Goal: Task Accomplishment & Management: Complete application form

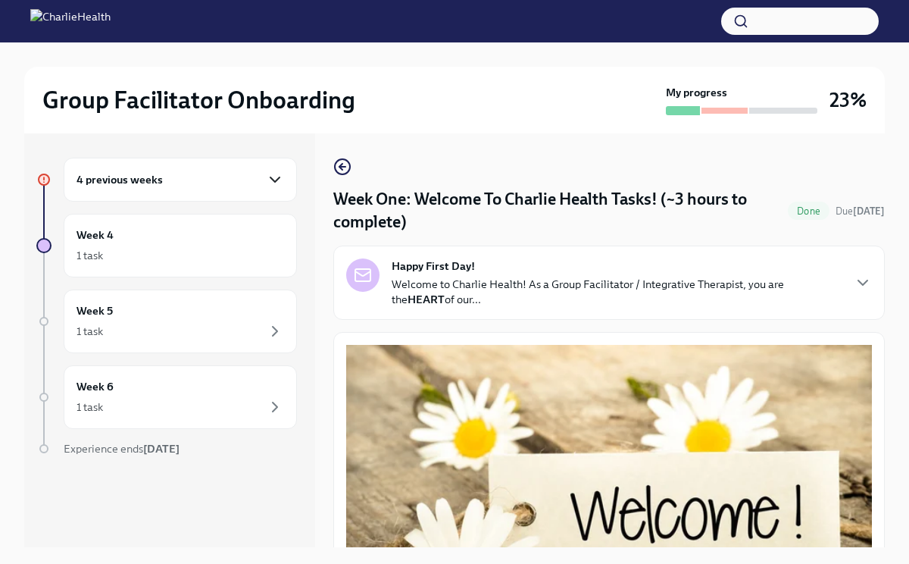
click at [275, 184] on icon "button" at bounding box center [275, 179] width 18 height 18
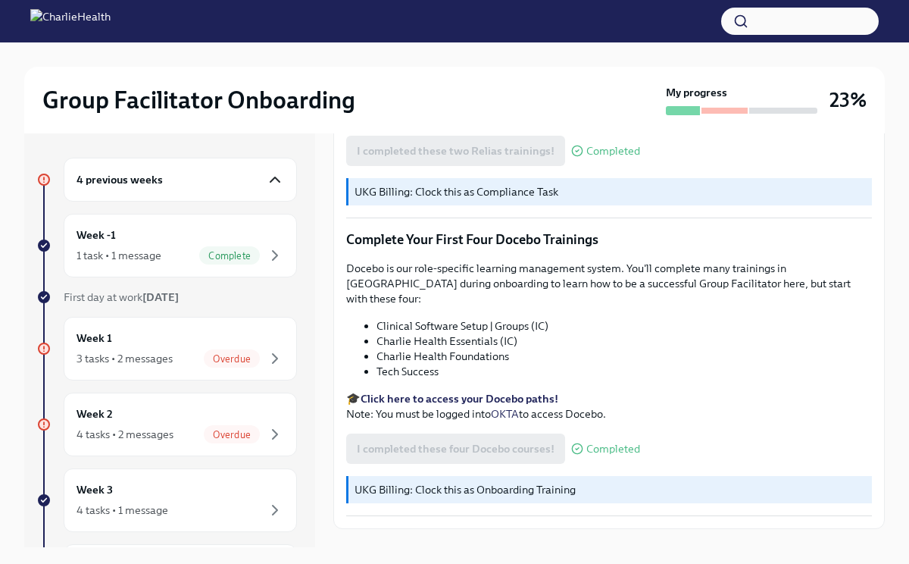
scroll to position [26, 0]
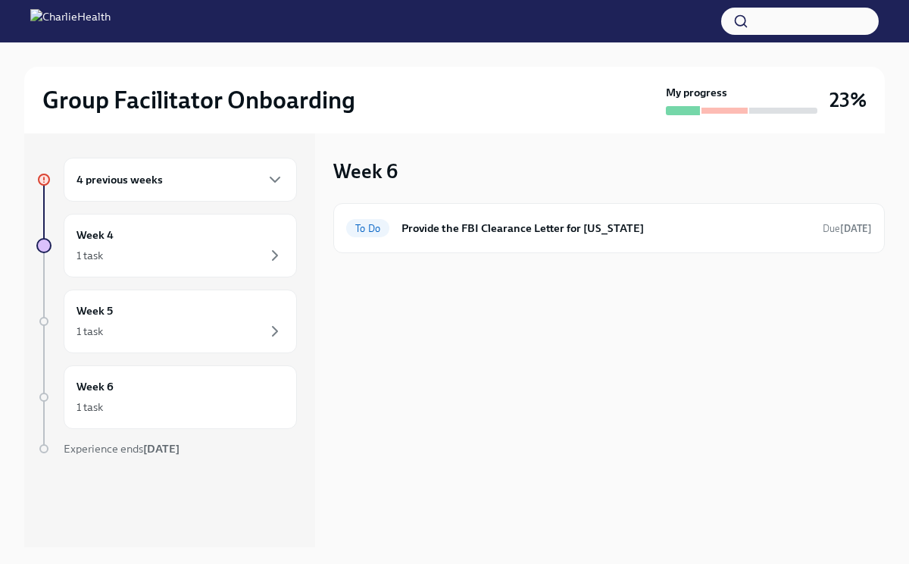
click at [220, 186] on div "4 previous weeks" at bounding box center [181, 179] width 208 height 18
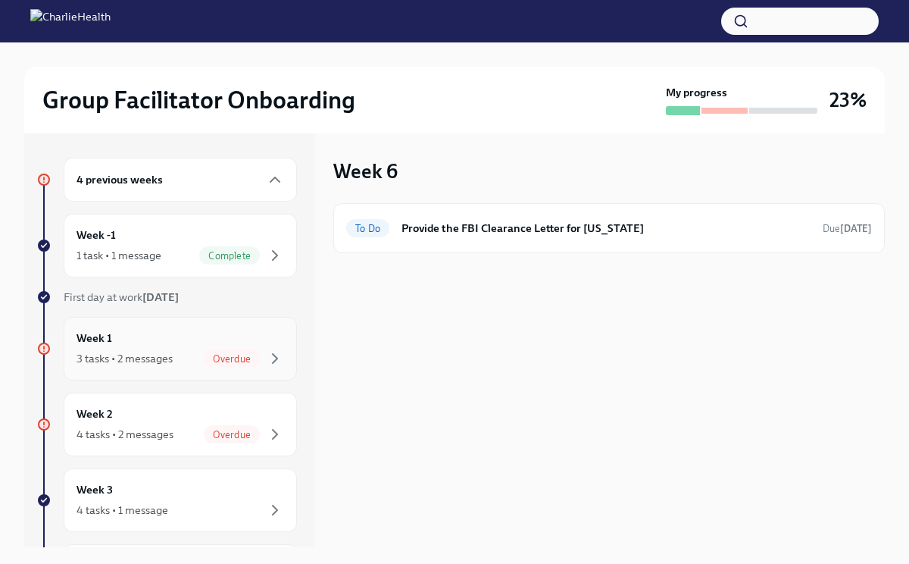
click at [210, 350] on div "Overdue" at bounding box center [232, 358] width 56 height 18
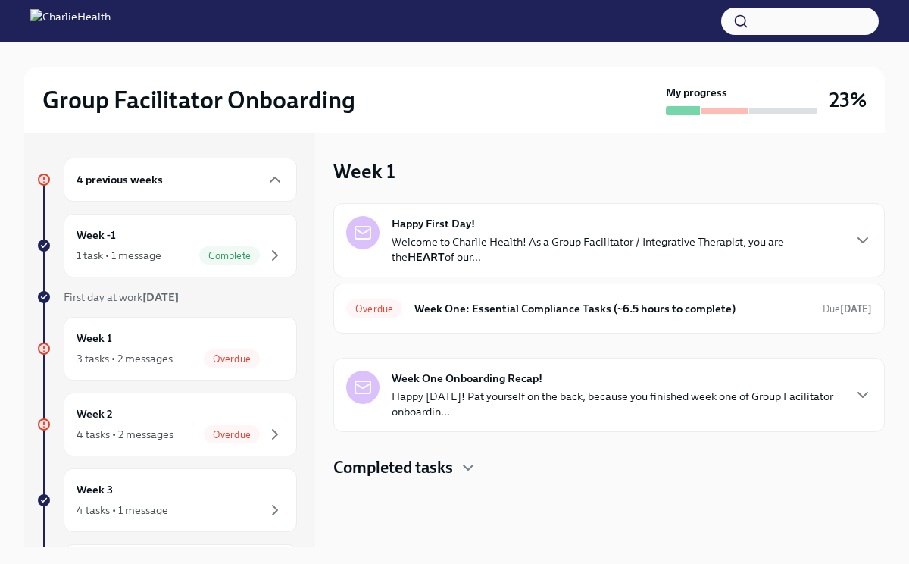
click at [688, 248] on p "Welcome to Charlie Health! As a Group Facilitator / Integrative Therapist, you …" at bounding box center [617, 249] width 450 height 30
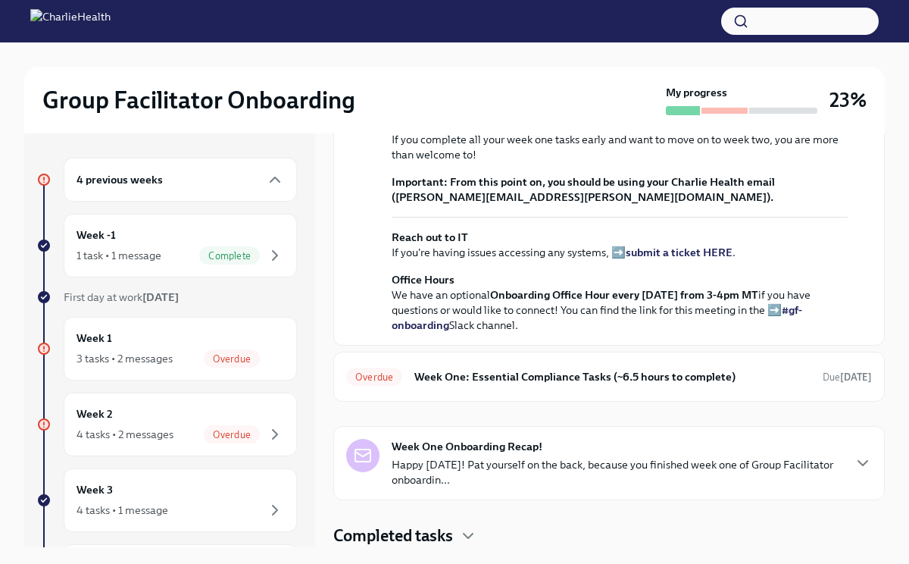
scroll to position [556, 0]
click at [584, 385] on h6 "Week One: Essential Compliance Tasks (~6.5 hours to complete)" at bounding box center [612, 376] width 396 height 17
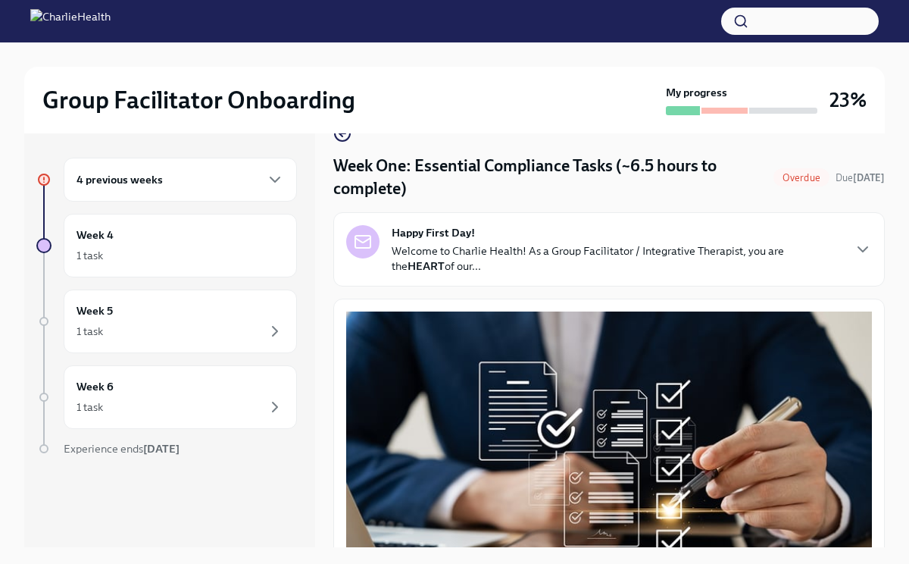
scroll to position [37, 0]
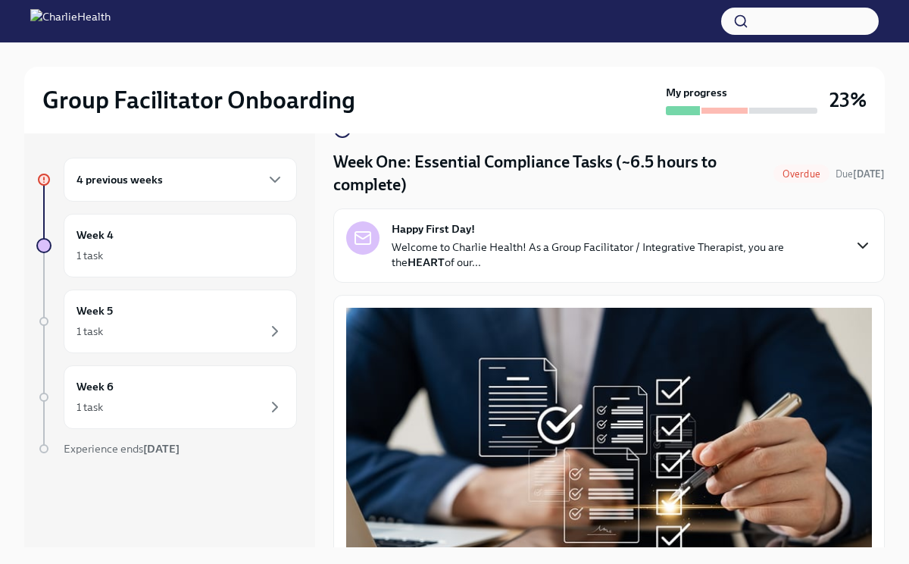
click at [864, 245] on icon "button" at bounding box center [862, 245] width 9 height 5
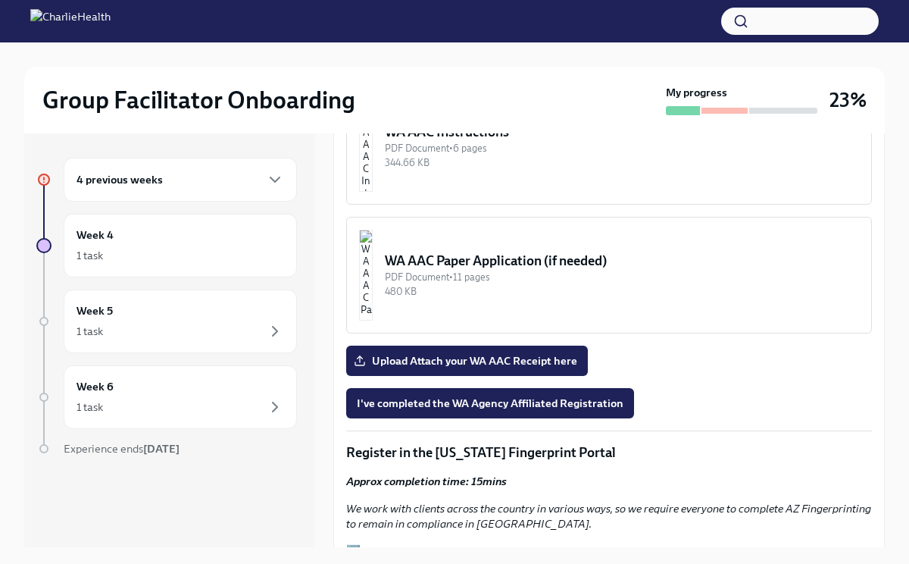
scroll to position [1726, 0]
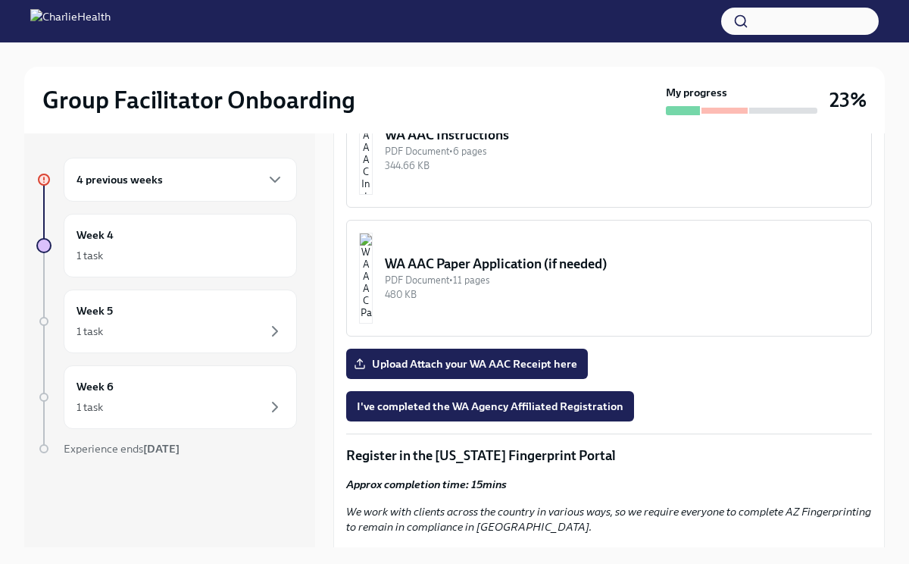
click at [373, 195] on img "button" at bounding box center [366, 149] width 14 height 91
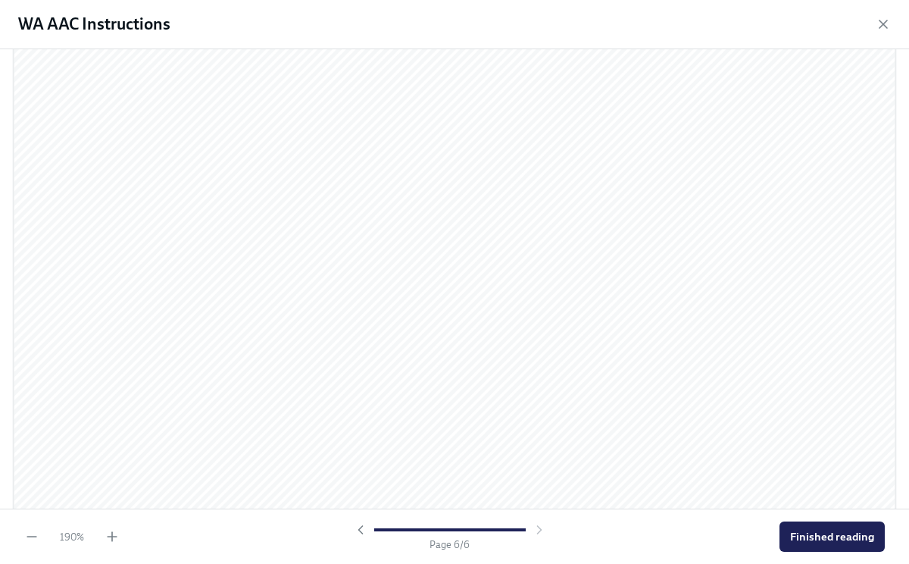
scroll to position [6483, 0]
click at [808, 534] on span "Finished reading" at bounding box center [832, 536] width 84 height 15
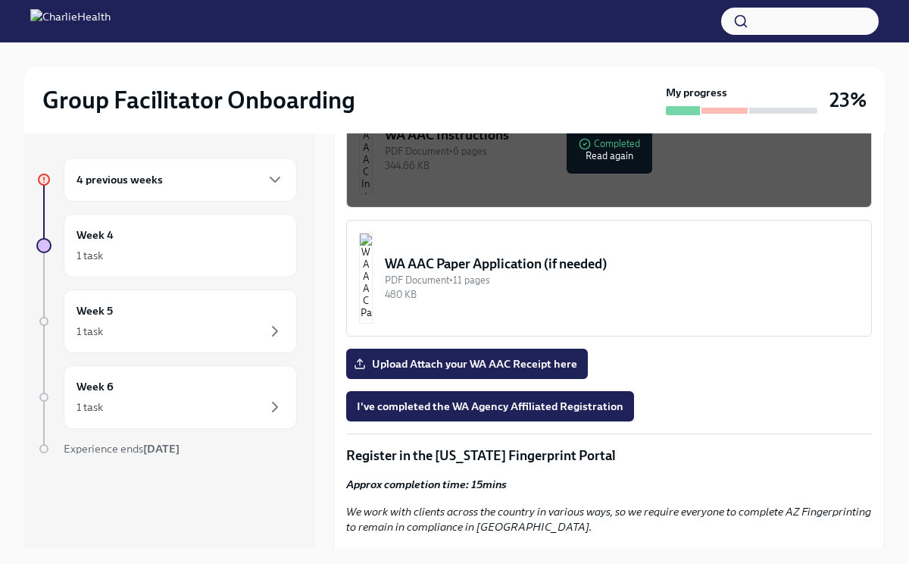
click at [501, 273] on div "WA AAC Paper Application (if needed)" at bounding box center [622, 264] width 474 height 18
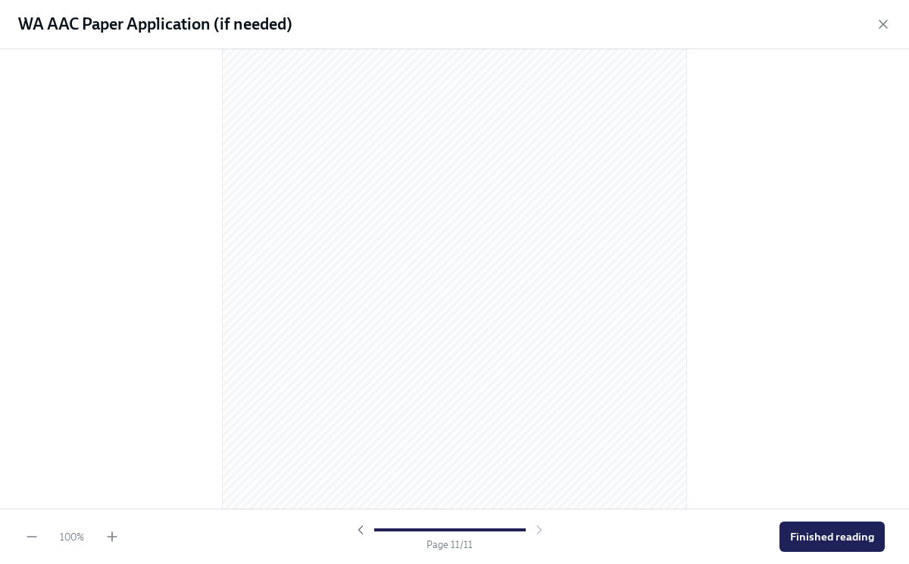
scroll to position [6303, 0]
click at [833, 534] on span "Finished reading" at bounding box center [832, 536] width 84 height 15
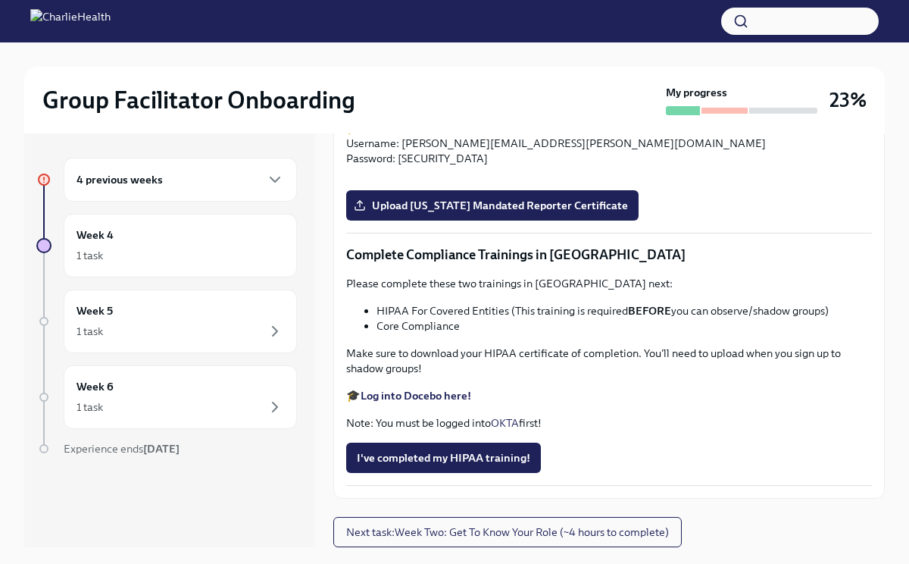
scroll to position [4016, 0]
click at [236, 183] on div "4 previous weeks" at bounding box center [181, 179] width 208 height 18
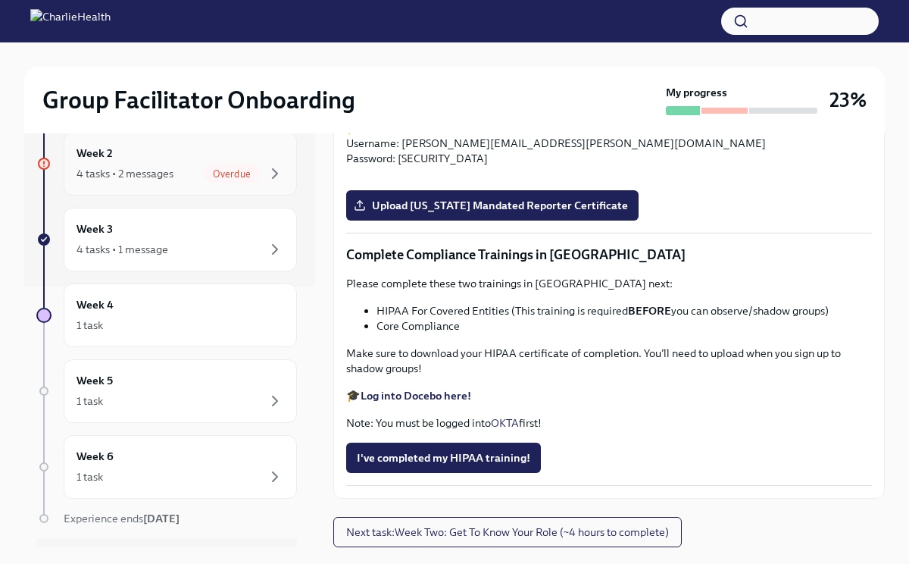
scroll to position [291, 0]
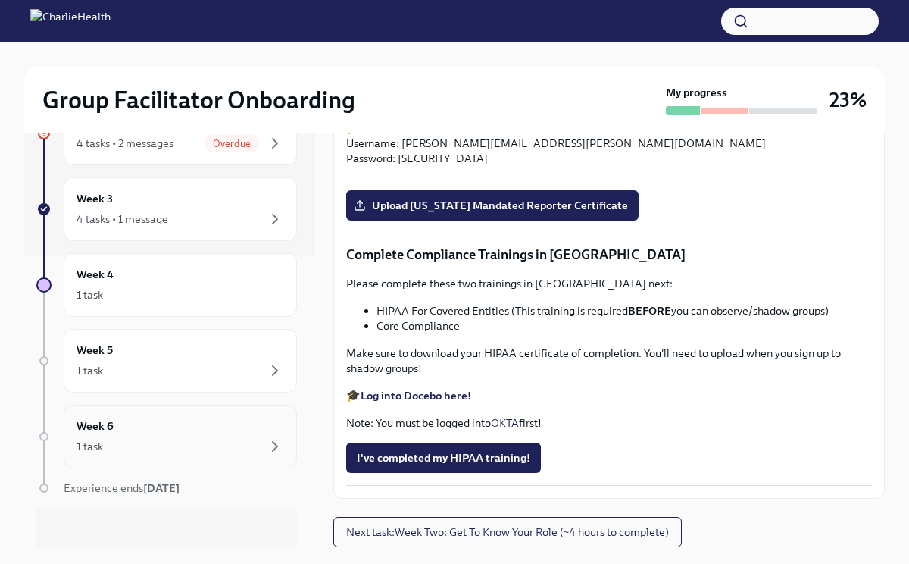
click at [195, 446] on div "1 task" at bounding box center [181, 446] width 208 height 18
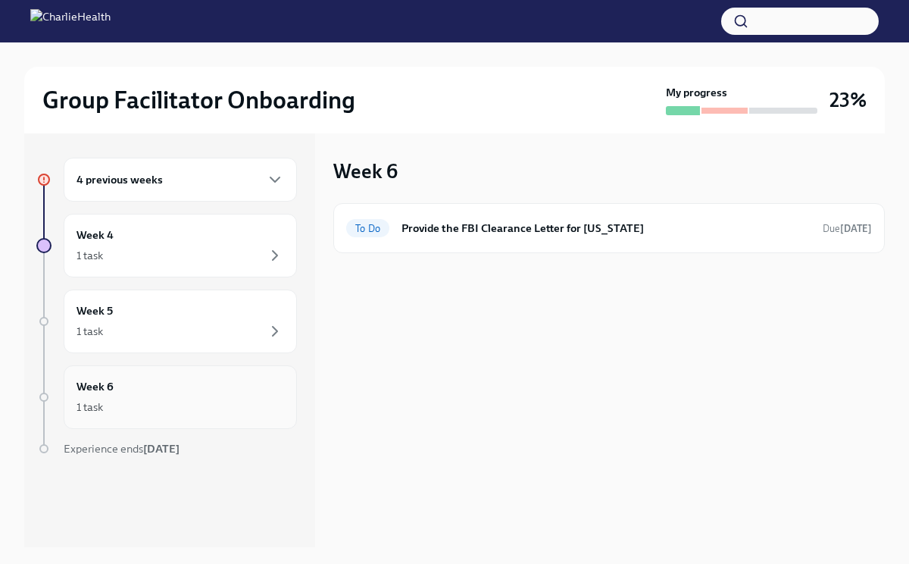
click at [194, 392] on div "Week 6 1 task" at bounding box center [181, 397] width 208 height 38
click at [195, 343] on div "Week 5 1 task" at bounding box center [180, 321] width 233 height 64
click at [192, 263] on div "1 task" at bounding box center [181, 255] width 208 height 18
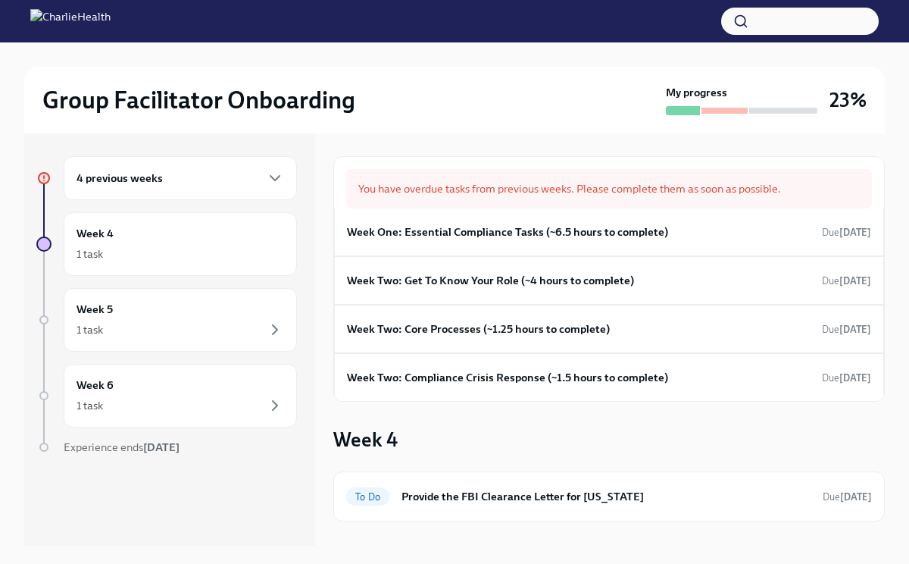
scroll to position [1, 0]
click at [507, 253] on div "Week One: Essential Compliance Tasks (~6.5 hours to complete) Due Aug 4th" at bounding box center [609, 233] width 550 height 48
click at [509, 247] on div "Week One: Essential Compliance Tasks (~6.5 hours to complete) Due Aug 4th" at bounding box center [609, 233] width 550 height 48
click at [575, 248] on div "Week One: Essential Compliance Tasks (~6.5 hours to complete) Due Aug 4th" at bounding box center [609, 233] width 550 height 48
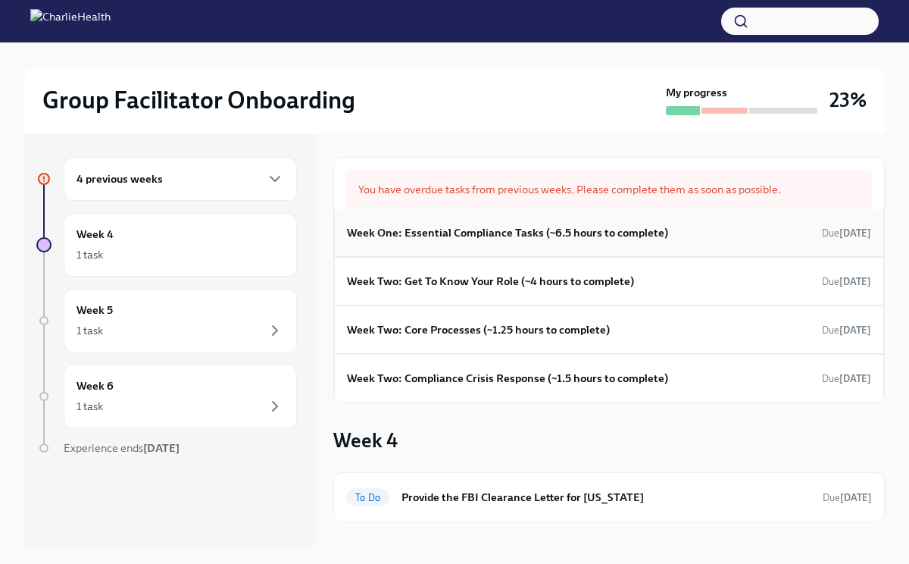
click at [575, 248] on div "Week One: Essential Compliance Tasks (~6.5 hours to complete) Due Aug 4th" at bounding box center [609, 233] width 550 height 48
click at [566, 276] on h6 "Week Two: Get To Know Your Role (~4 hours to complete)" at bounding box center [490, 281] width 287 height 17
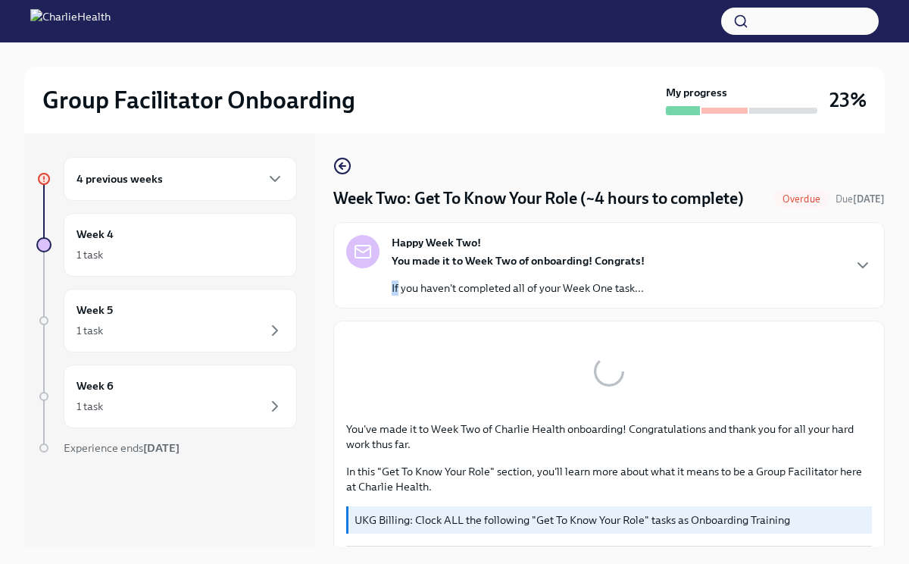
click at [566, 276] on div "You made it to Week Two of onboarding! Congrats! If you haven't completed all o…" at bounding box center [518, 274] width 253 height 42
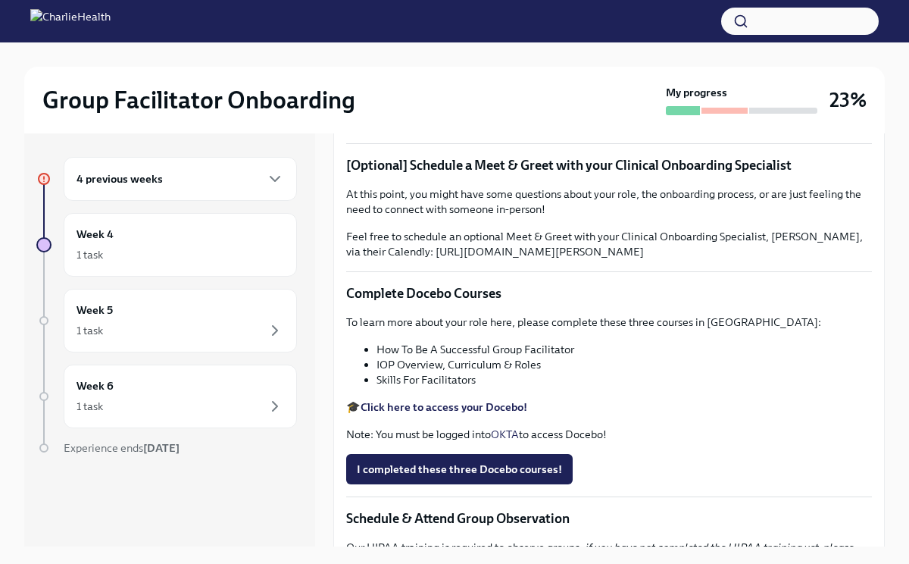
scroll to position [61, 0]
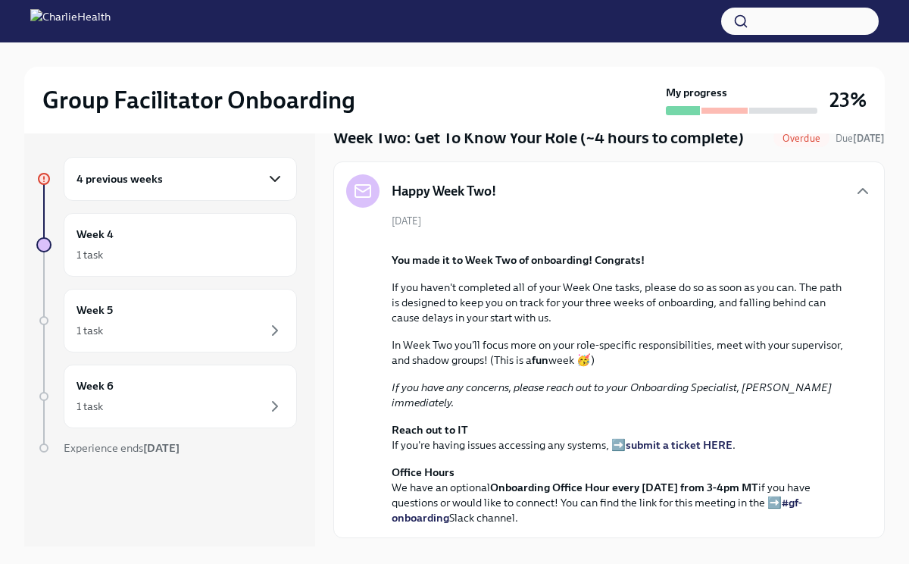
click at [283, 186] on icon "button" at bounding box center [275, 179] width 18 height 18
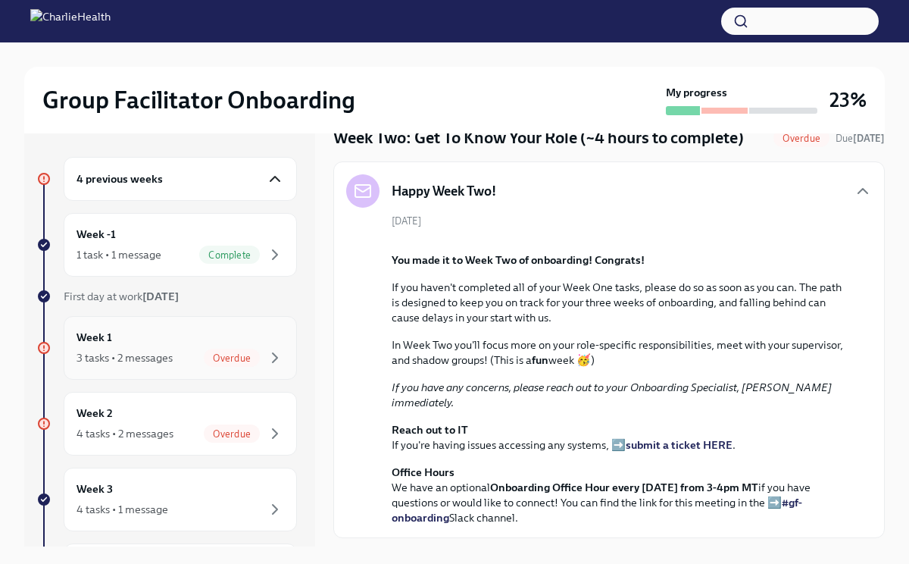
click at [184, 342] on div "Week 1 3 tasks • 2 messages Overdue" at bounding box center [181, 348] width 208 height 38
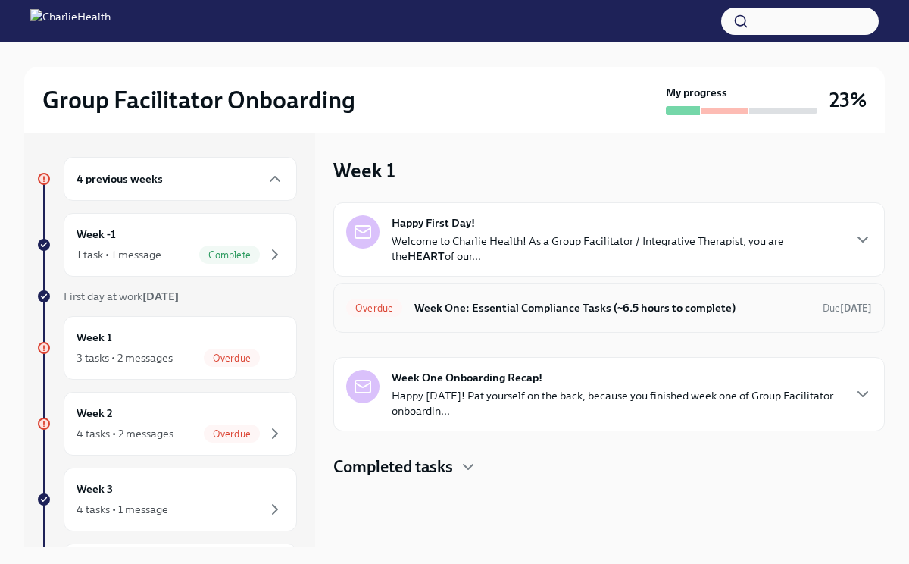
click at [495, 315] on h6 "Week One: Essential Compliance Tasks (~6.5 hours to complete)" at bounding box center [612, 307] width 396 height 17
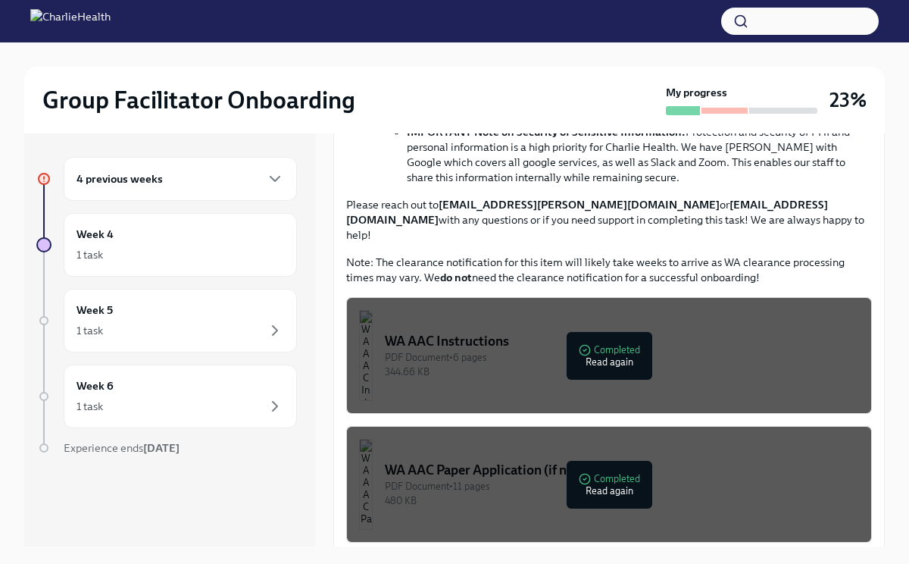
scroll to position [1102, 0]
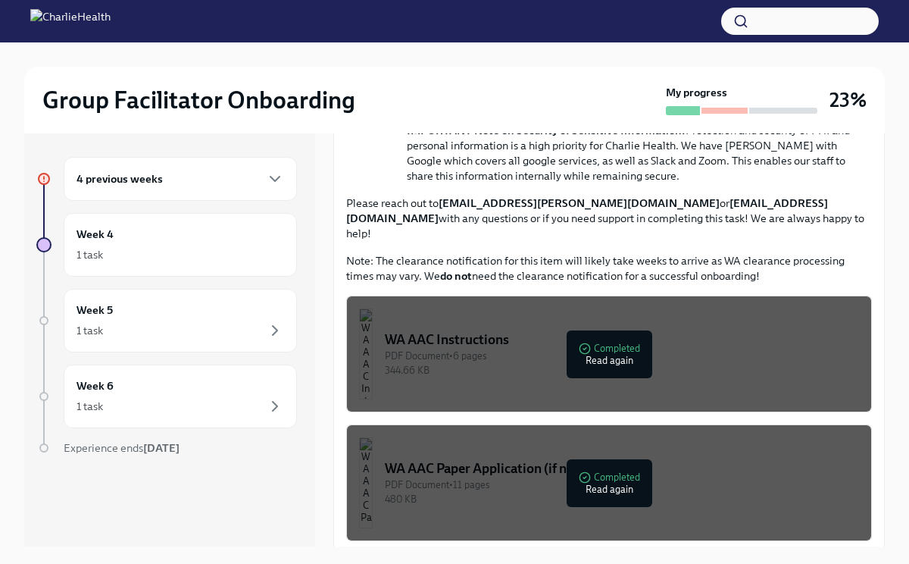
click at [518, 477] on div "PDF Document • 11 pages" at bounding box center [622, 484] width 474 height 14
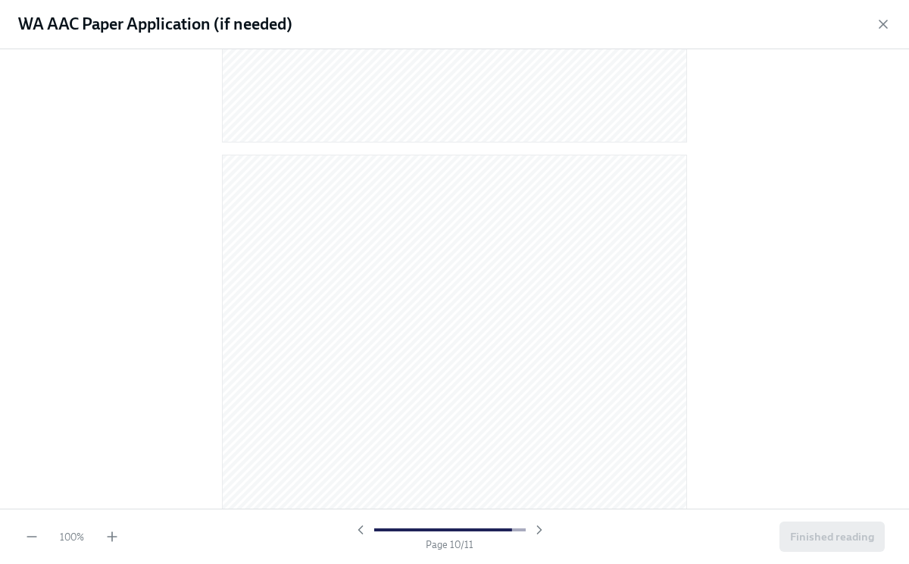
scroll to position [6303, 0]
click at [831, 537] on span "Finished reading" at bounding box center [832, 536] width 84 height 15
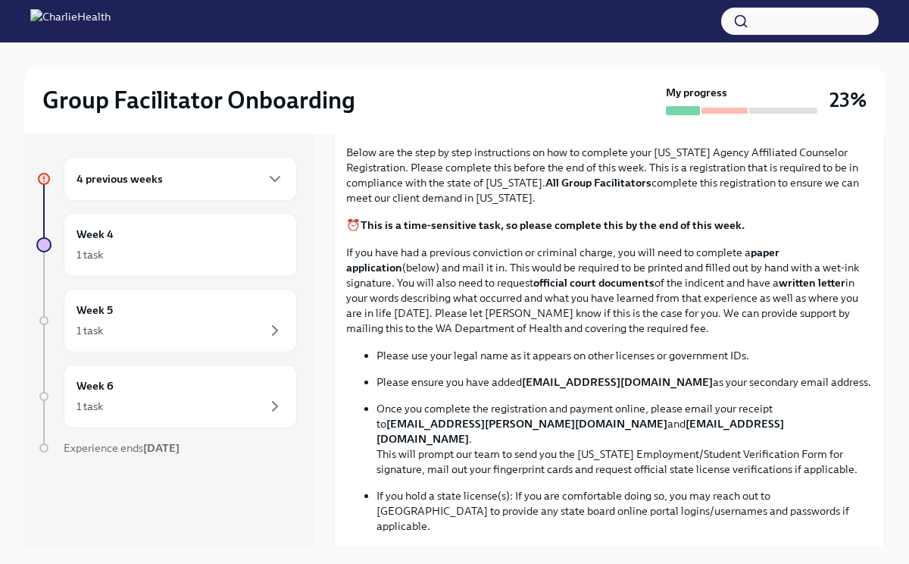
scroll to position [664, 0]
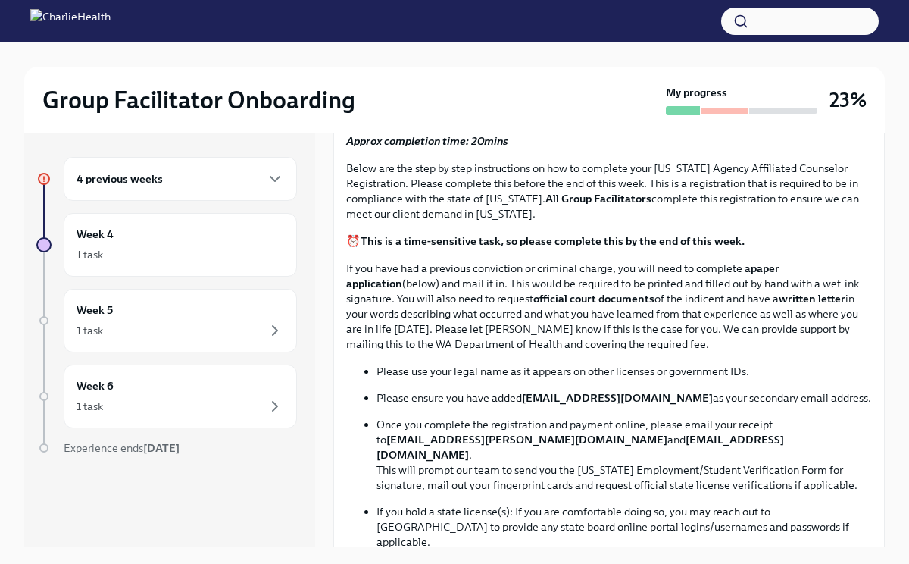
click at [483, 239] on strong "This is a time-sensitive task, so please complete this by the end of this week." at bounding box center [553, 241] width 384 height 14
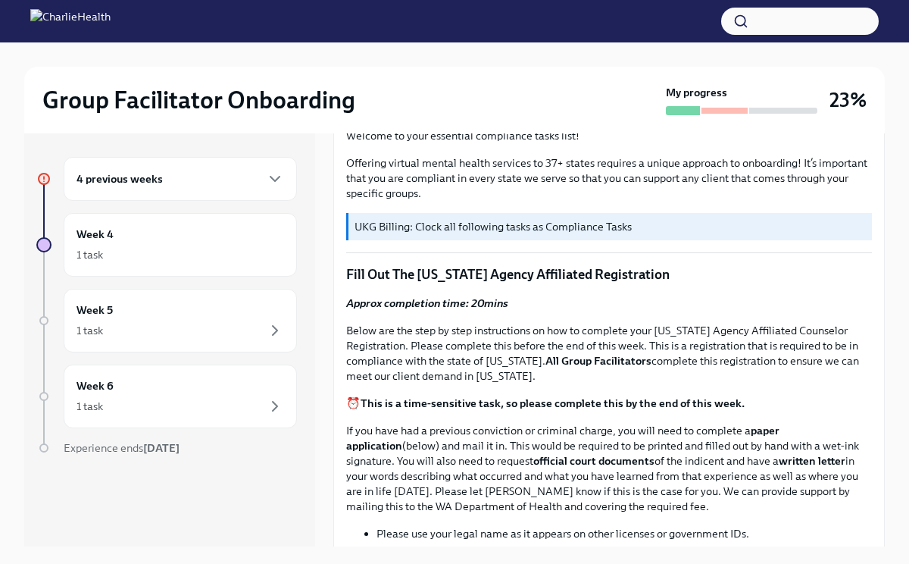
scroll to position [499, 0]
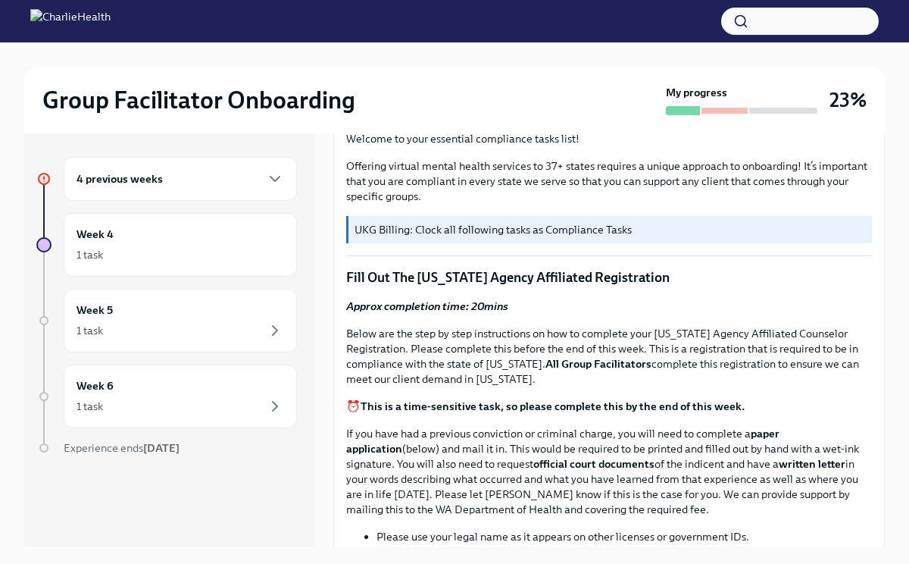
click at [493, 233] on p "UKG Billing: Clock all following tasks as Compliance Tasks" at bounding box center [610, 229] width 511 height 15
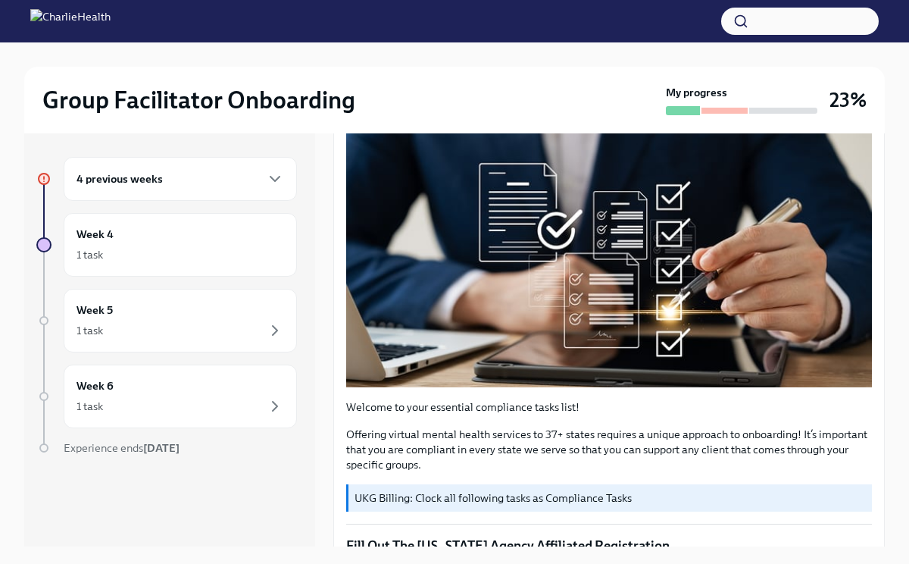
scroll to position [227, 0]
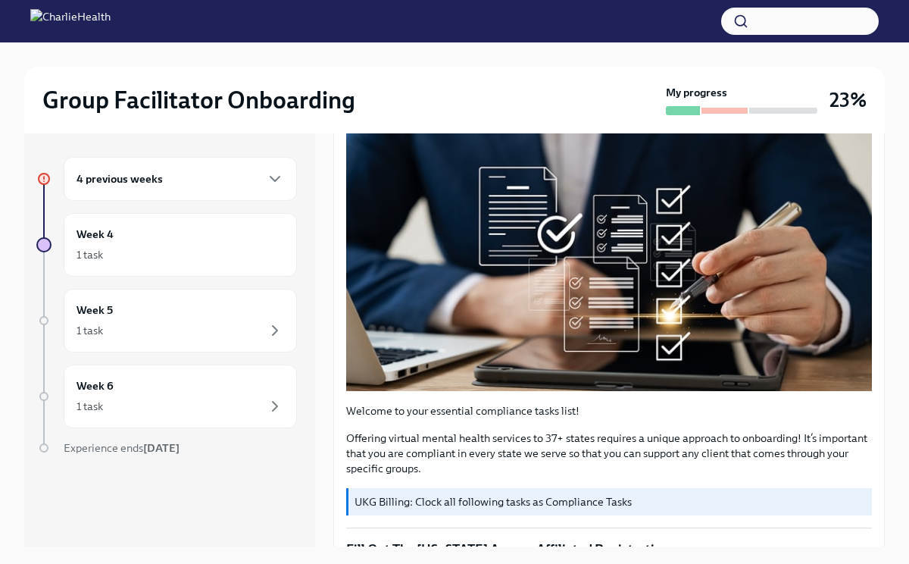
click at [535, 244] on button "Zoom image" at bounding box center [609, 254] width 526 height 274
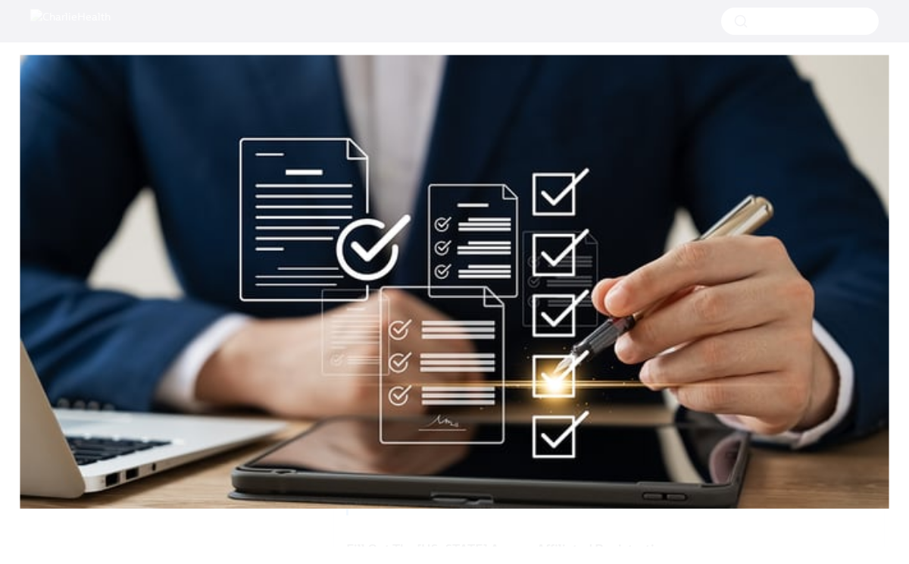
click at [535, 244] on button "Unzoom image" at bounding box center [454, 282] width 909 height 564
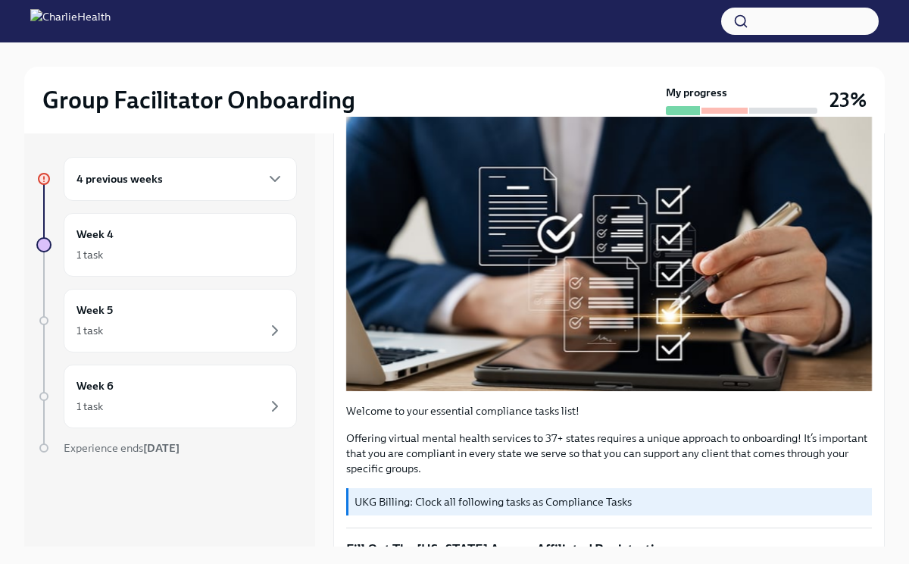
click at [535, 244] on button "Unzoom image" at bounding box center [454, 282] width 909 height 564
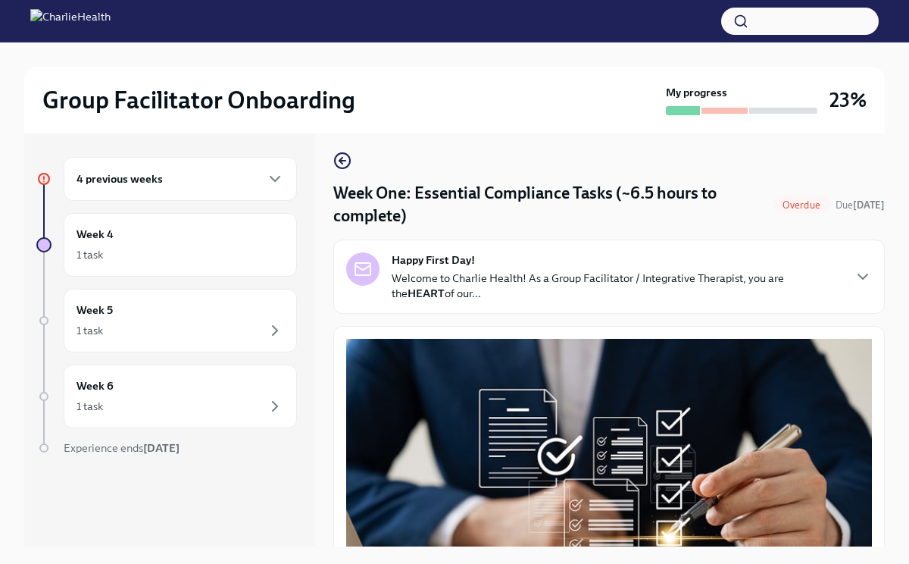
scroll to position [0, 0]
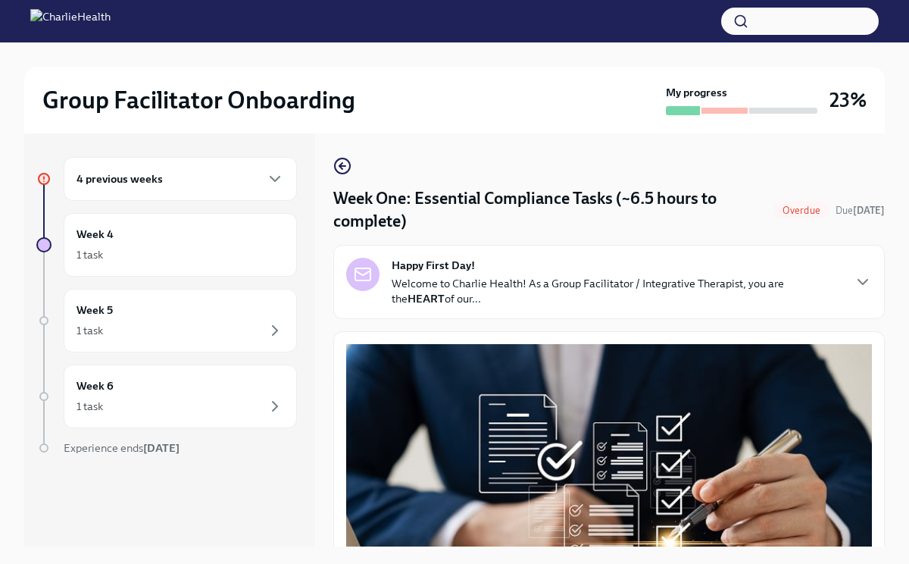
click at [535, 282] on p "Welcome to Charlie Health! As a Group Facilitator / Integrative Therapist, you …" at bounding box center [617, 291] width 450 height 30
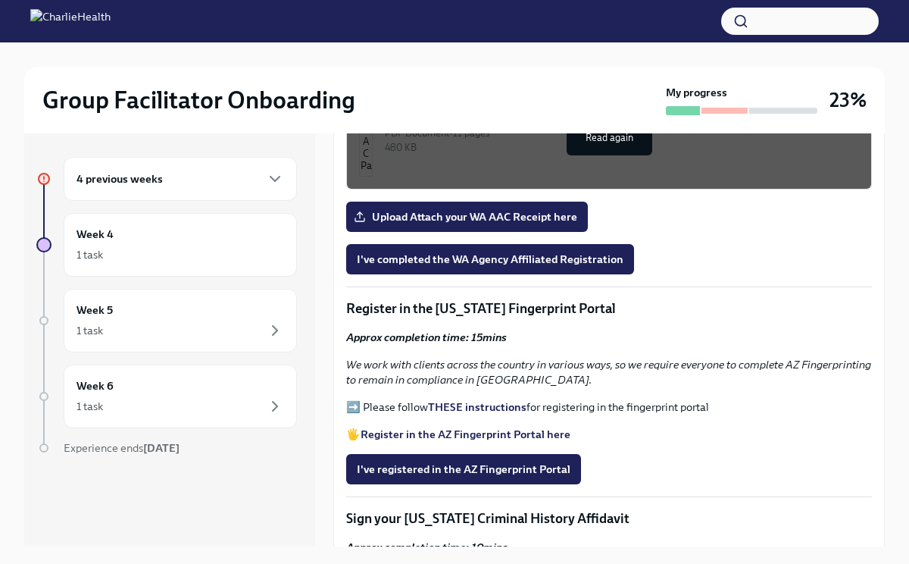
scroll to position [1874, 0]
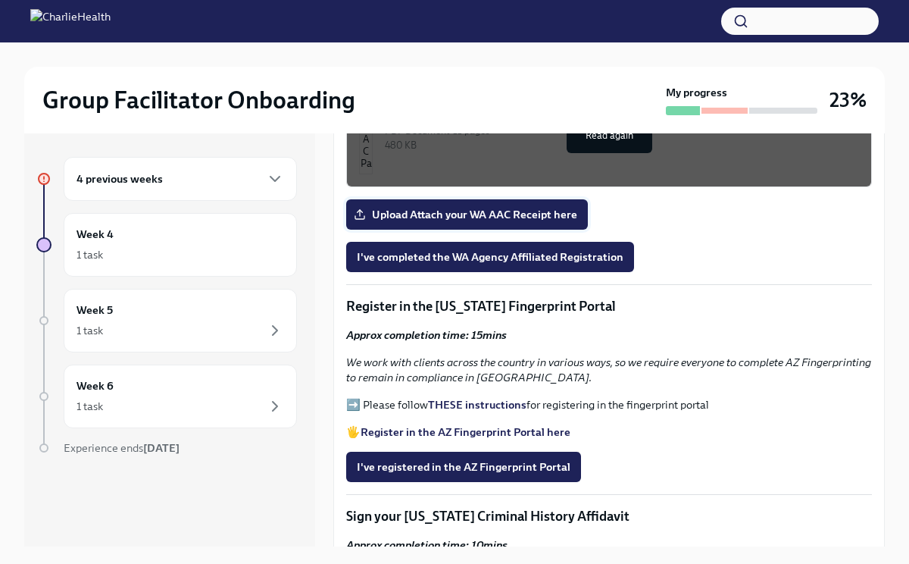
click at [535, 222] on span "Upload Attach your WA AAC Receipt here" at bounding box center [467, 214] width 220 height 15
click at [0, 0] on input "Upload Attach your WA AAC Receipt here" at bounding box center [0, 0] width 0 height 0
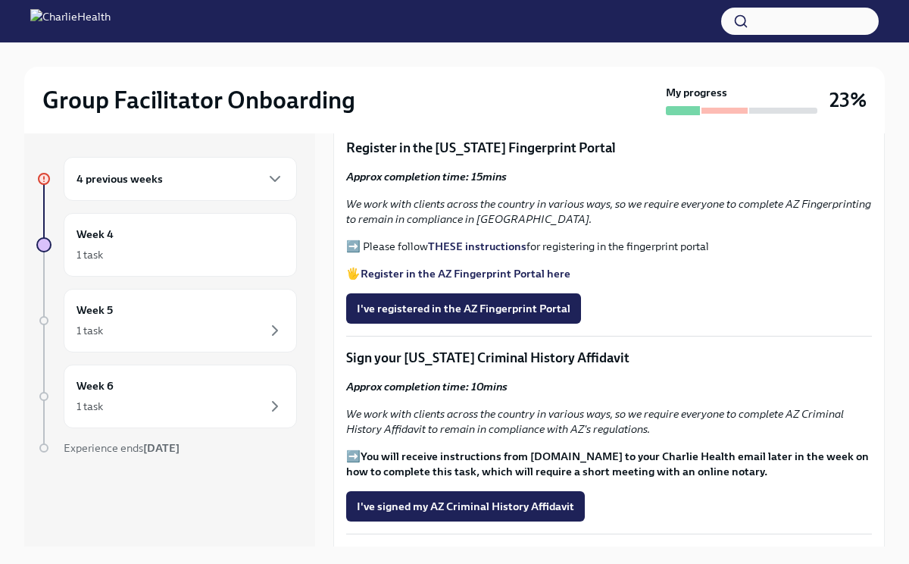
scroll to position [2034, 0]
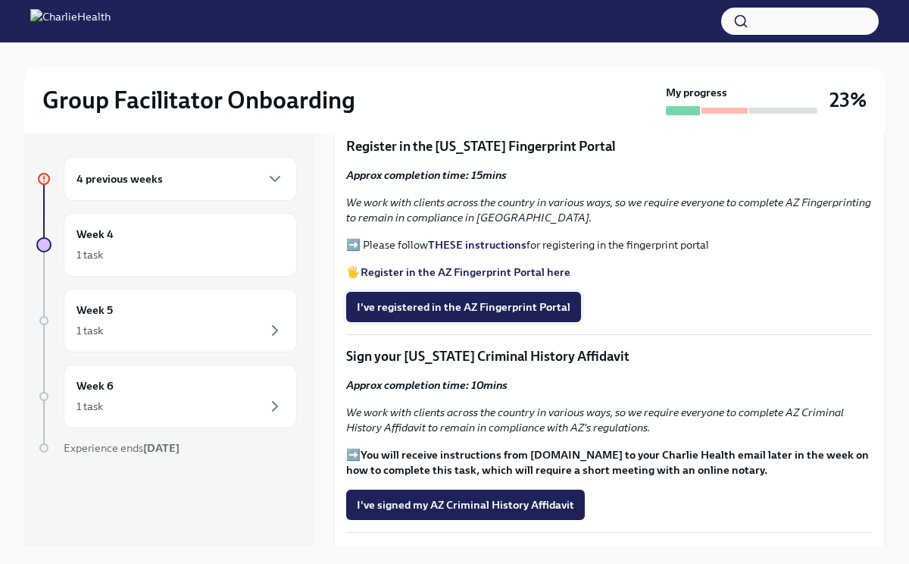
click at [549, 314] on span "I've registered in the AZ Fingerprint Portal" at bounding box center [464, 306] width 214 height 15
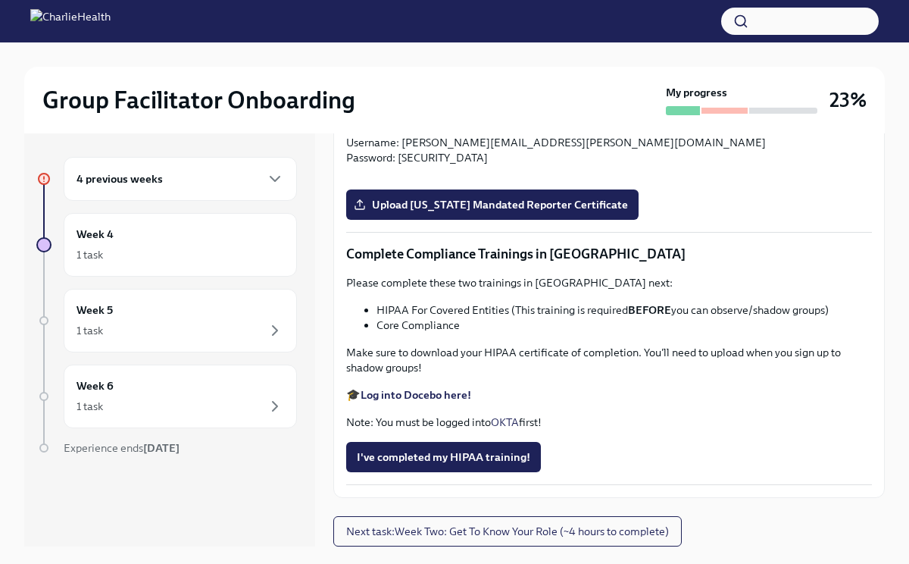
scroll to position [4019, 0]
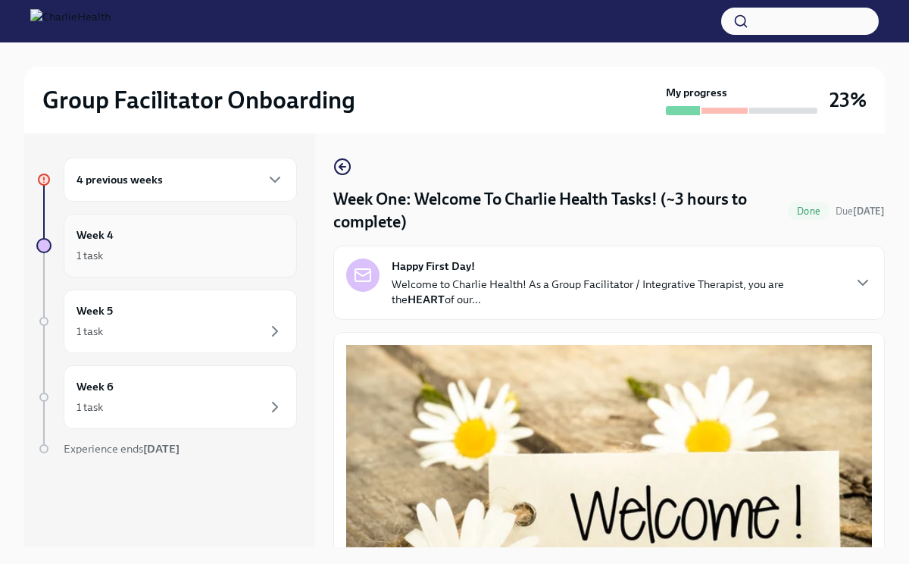
click at [152, 239] on div "Week 4 1 task" at bounding box center [181, 246] width 208 height 38
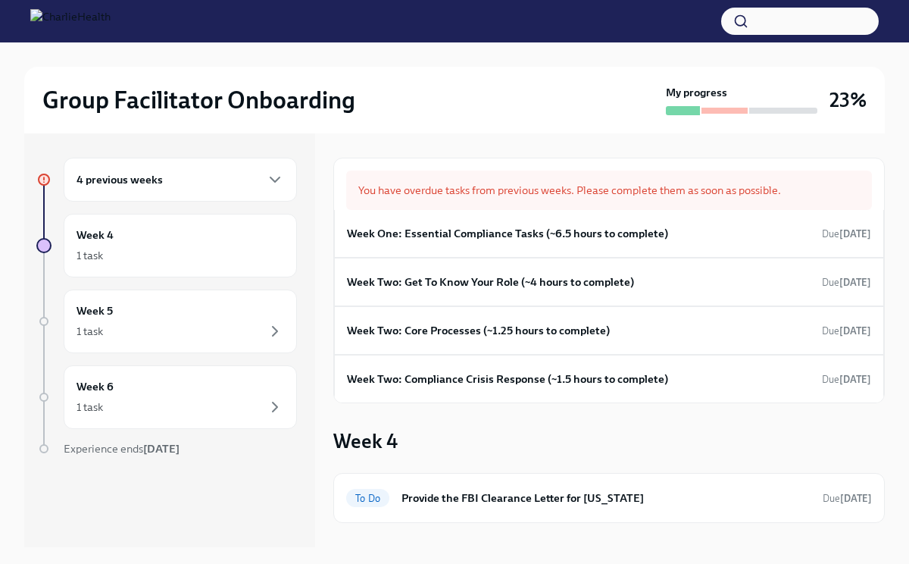
click at [211, 186] on div "4 previous weeks" at bounding box center [181, 179] width 208 height 18
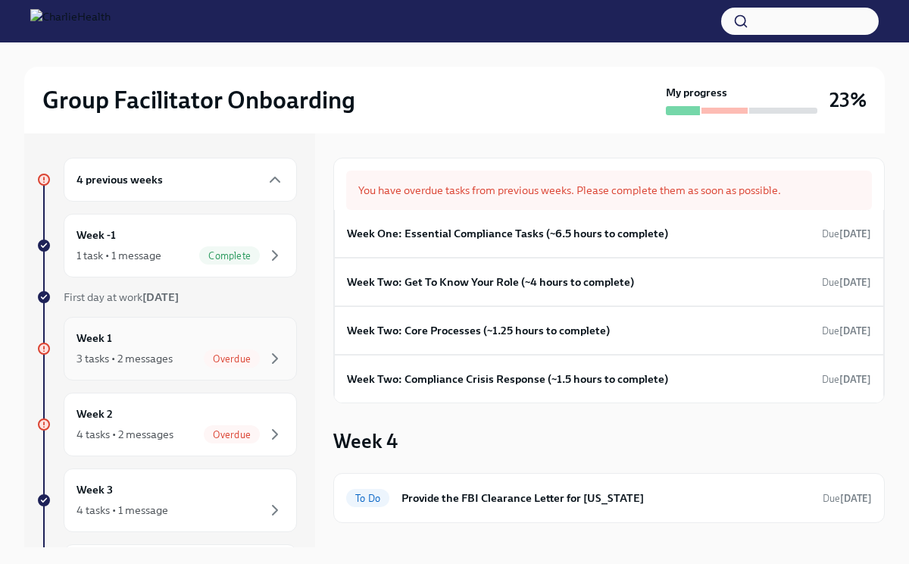
click at [159, 339] on div "Week 1 3 tasks • 2 messages Overdue" at bounding box center [181, 349] width 208 height 38
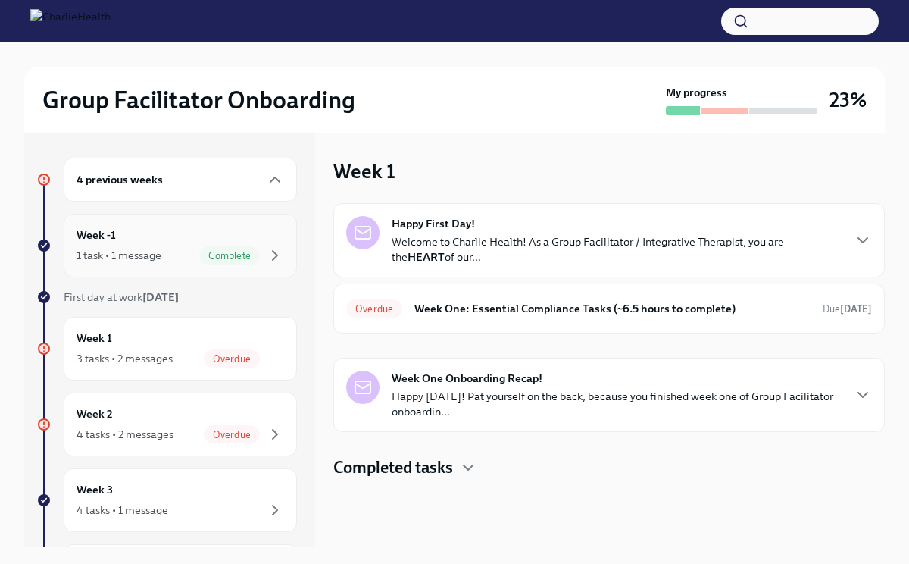
click at [167, 246] on div "1 task • 1 message Complete" at bounding box center [181, 255] width 208 height 18
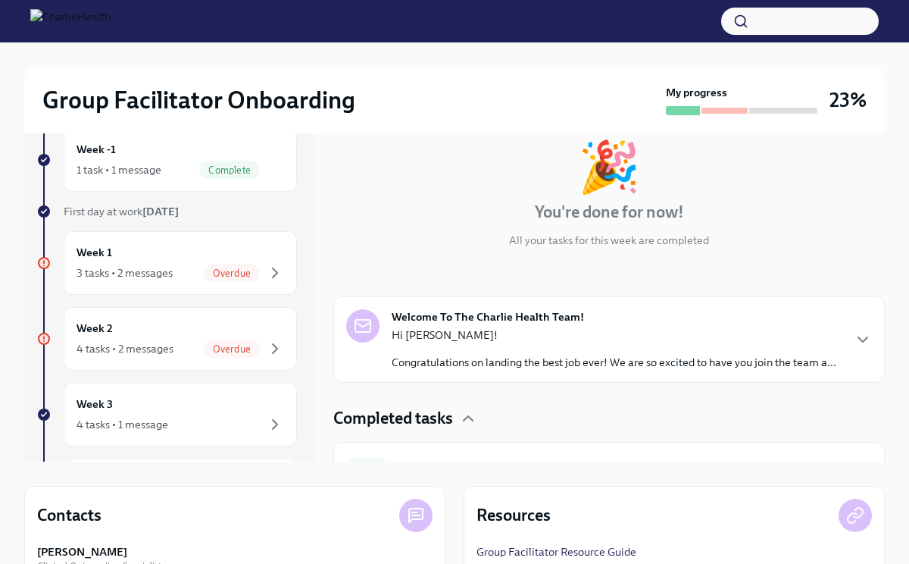
scroll to position [2, 0]
click at [869, 340] on icon "button" at bounding box center [863, 338] width 18 height 18
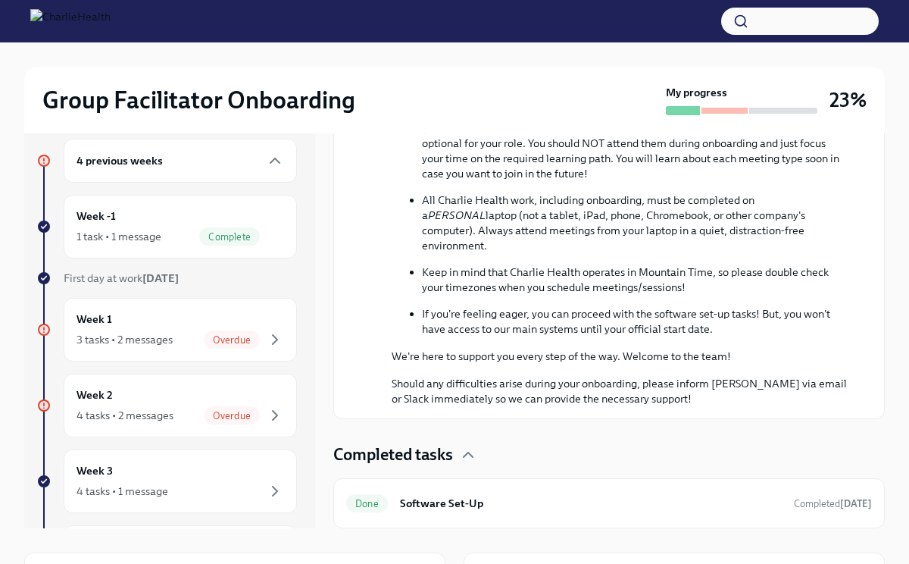
scroll to position [0, 0]
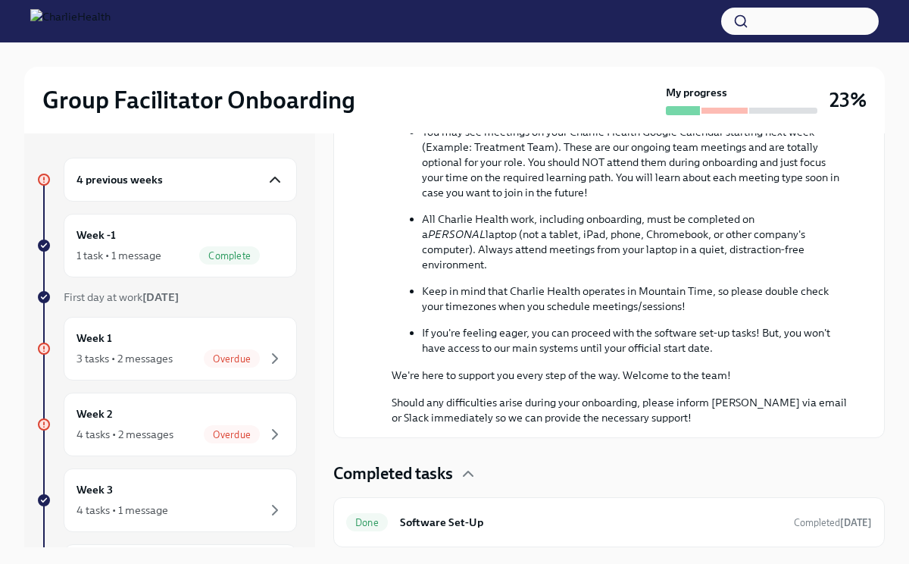
click at [278, 181] on icon "button" at bounding box center [274, 179] width 9 height 5
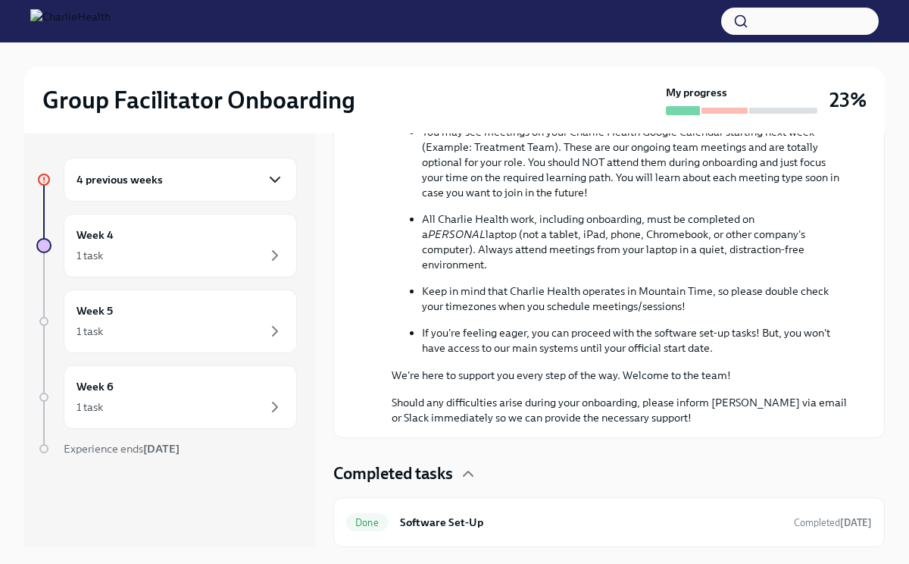
click at [278, 181] on icon "button" at bounding box center [275, 179] width 18 height 18
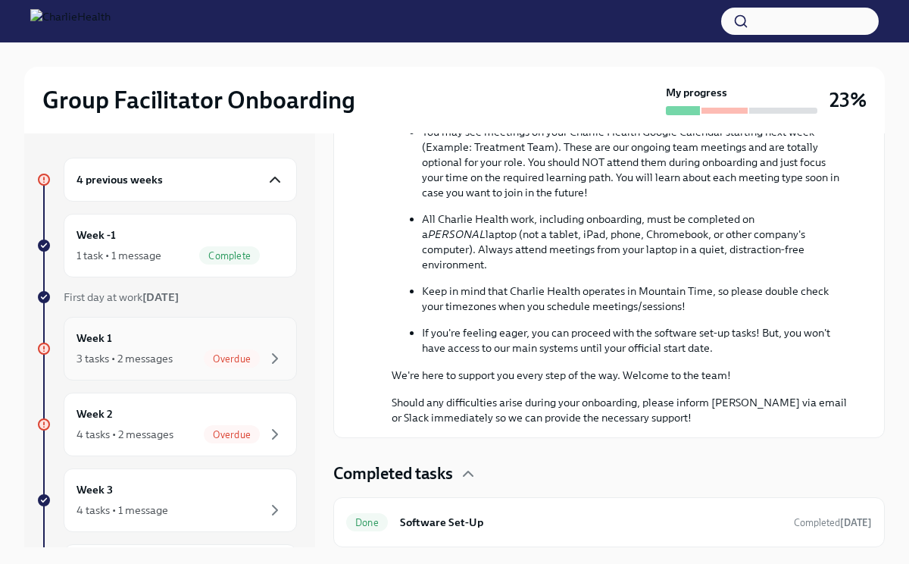
click at [230, 343] on div "Week 1 3 tasks • 2 messages Overdue" at bounding box center [181, 349] width 208 height 38
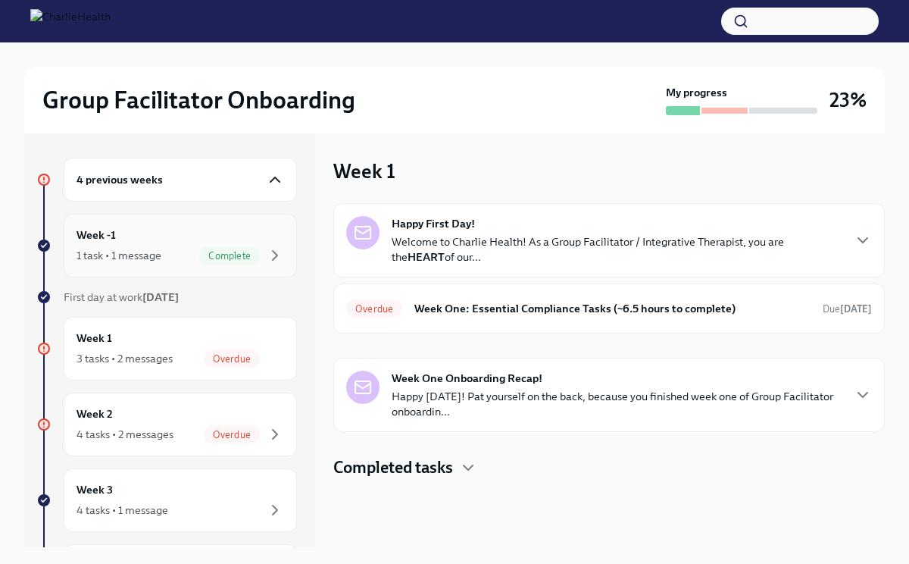
click at [198, 264] on div "Week -1 1 task • 1 message Complete" at bounding box center [180, 246] width 233 height 64
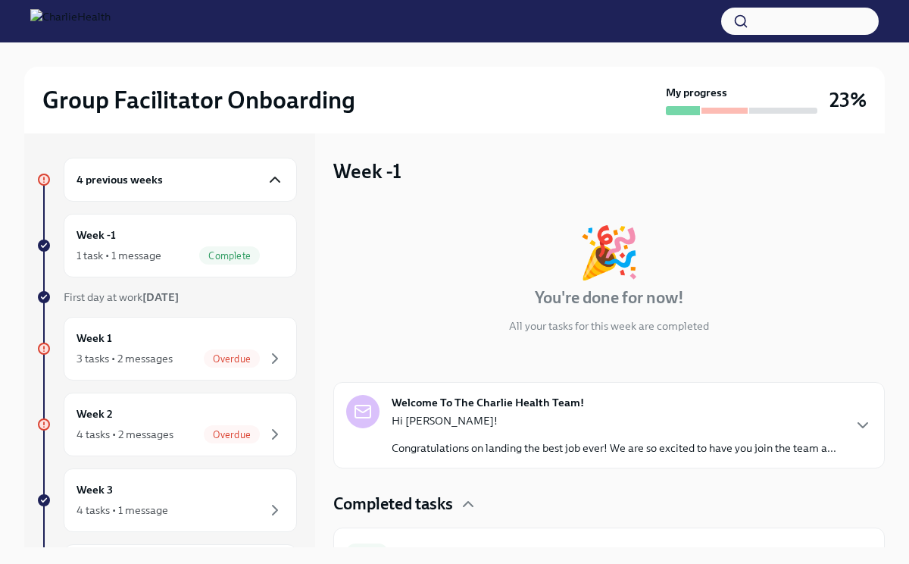
scroll to position [30, 0]
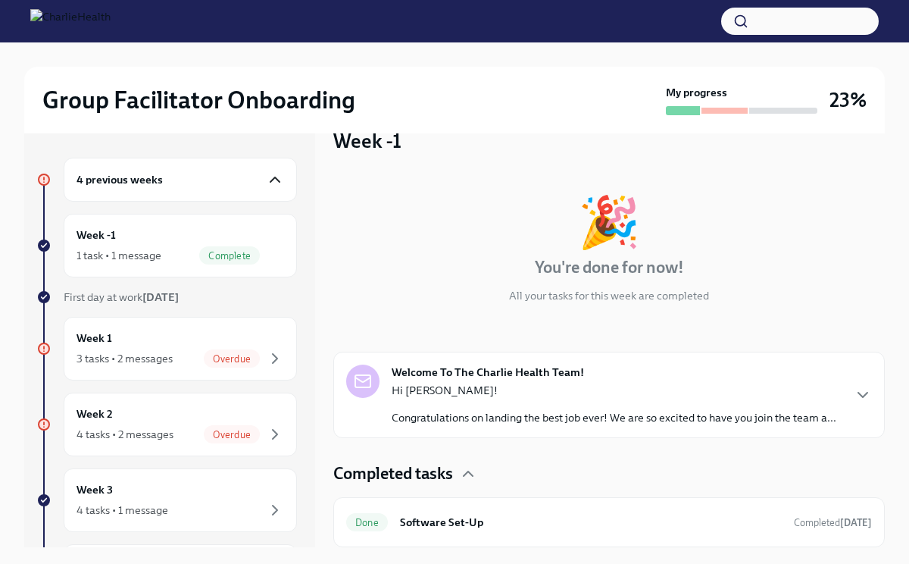
click at [573, 390] on p "Hi [PERSON_NAME]!" at bounding box center [614, 390] width 445 height 15
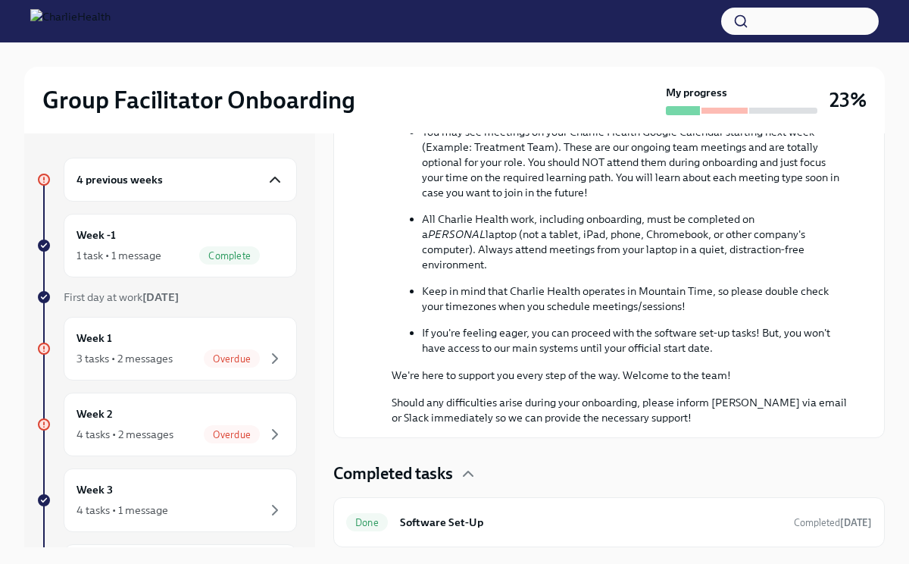
scroll to position [746, 0]
click at [405, 517] on h6 "Software Set-Up" at bounding box center [591, 522] width 382 height 17
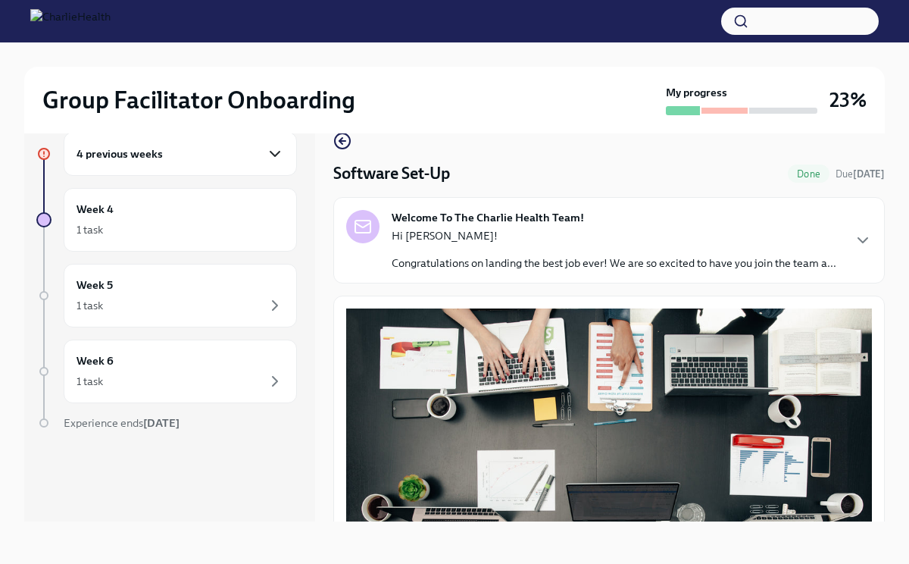
click at [278, 154] on icon "button" at bounding box center [275, 154] width 18 height 18
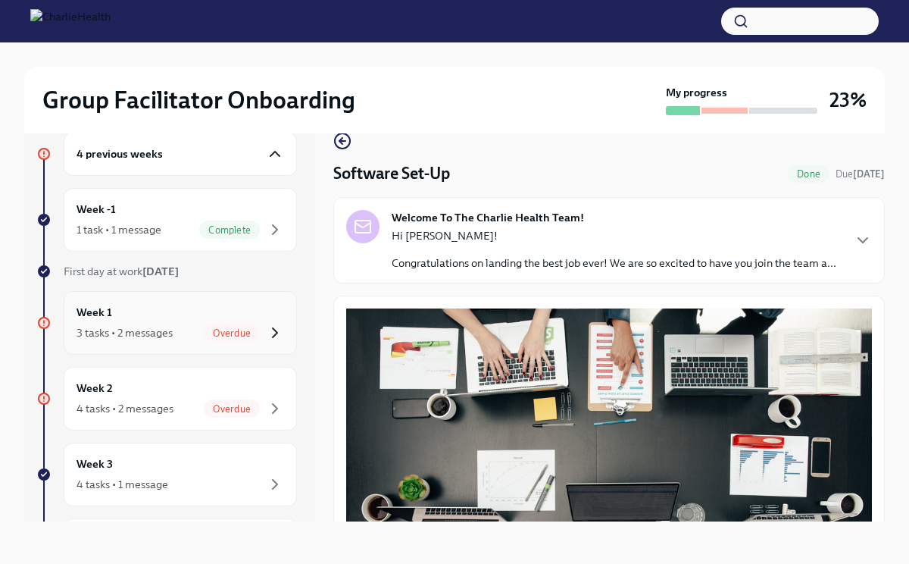
click at [267, 336] on icon "button" at bounding box center [275, 332] width 18 height 18
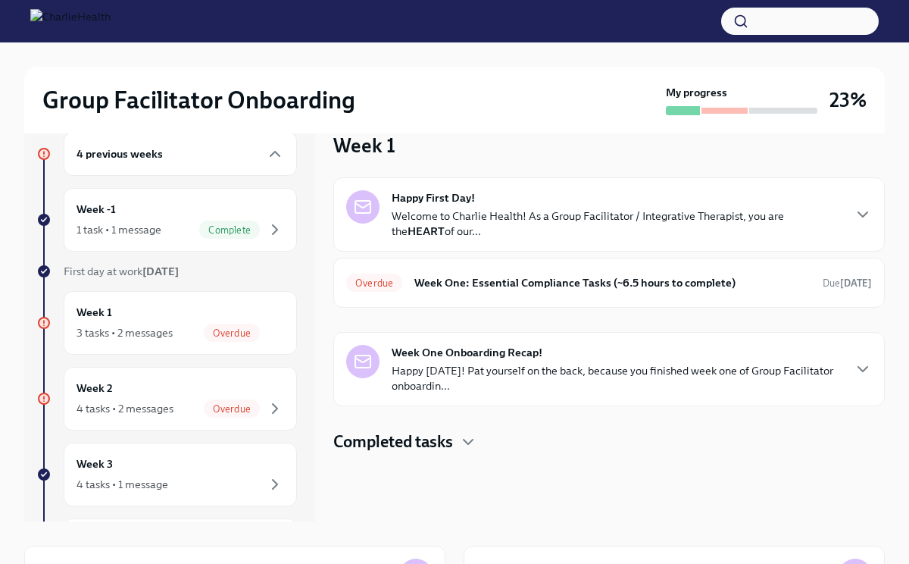
click at [545, 218] on p "Welcome to Charlie Health! As a Group Facilitator / Integrative Therapist, you …" at bounding box center [617, 223] width 450 height 30
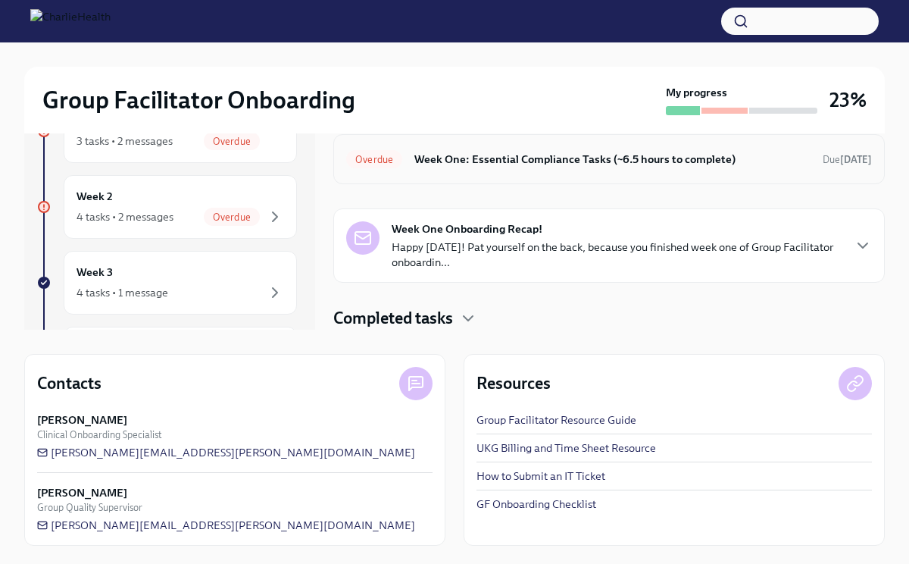
scroll to position [386, 0]
click at [895, 273] on div "Group Facilitator Onboarding My progress 23% 4 previous weeks Week -1 1 task • …" at bounding box center [454, 194] width 909 height 739
click at [896, 285] on div "Group Facilitator Onboarding My progress 23% 4 previous weeks Week -1 1 task • …" at bounding box center [454, 194] width 909 height 739
click at [712, 171] on div "Overdue Week One: Essential Compliance Tasks (~6.5 hours to complete) Due [DATE]" at bounding box center [609, 159] width 526 height 24
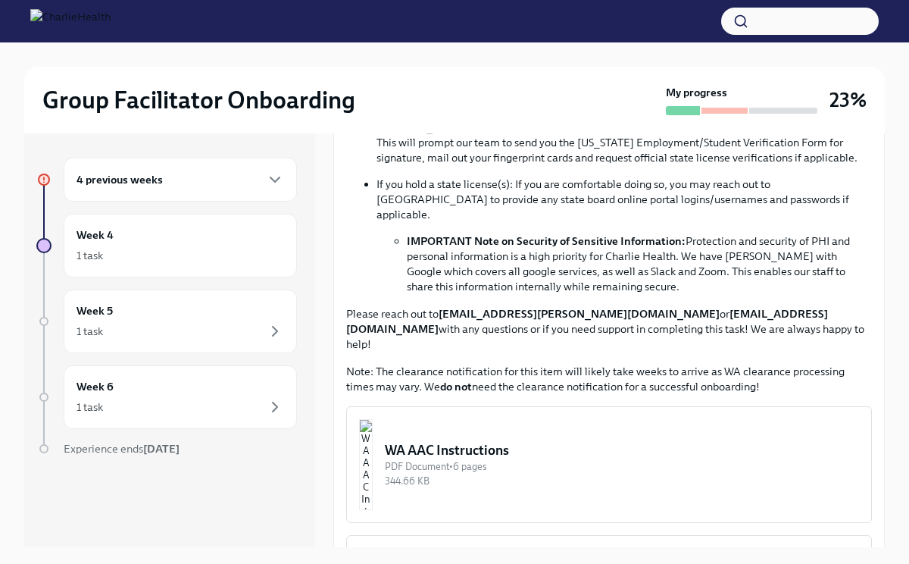
scroll to position [1075, 0]
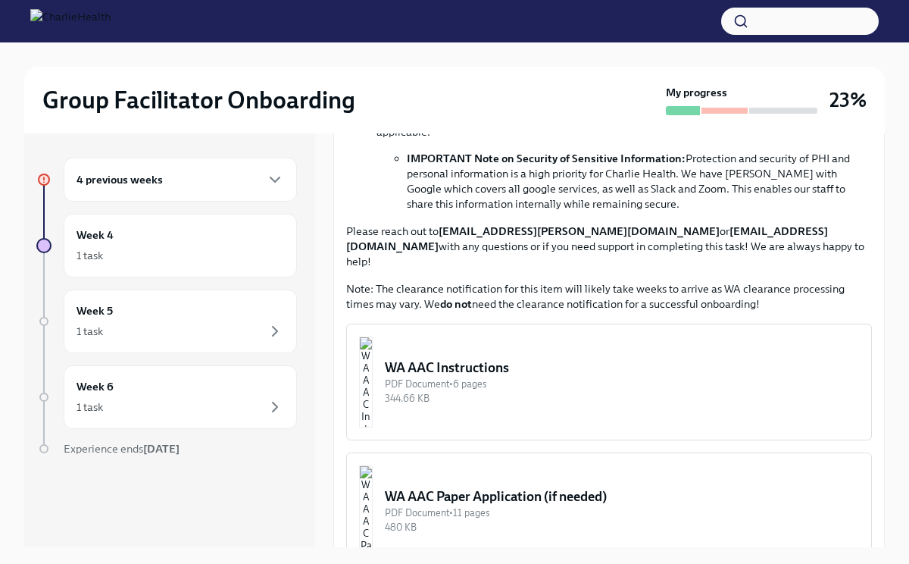
click at [478, 376] on div "PDF Document • 6 pages" at bounding box center [622, 383] width 474 height 14
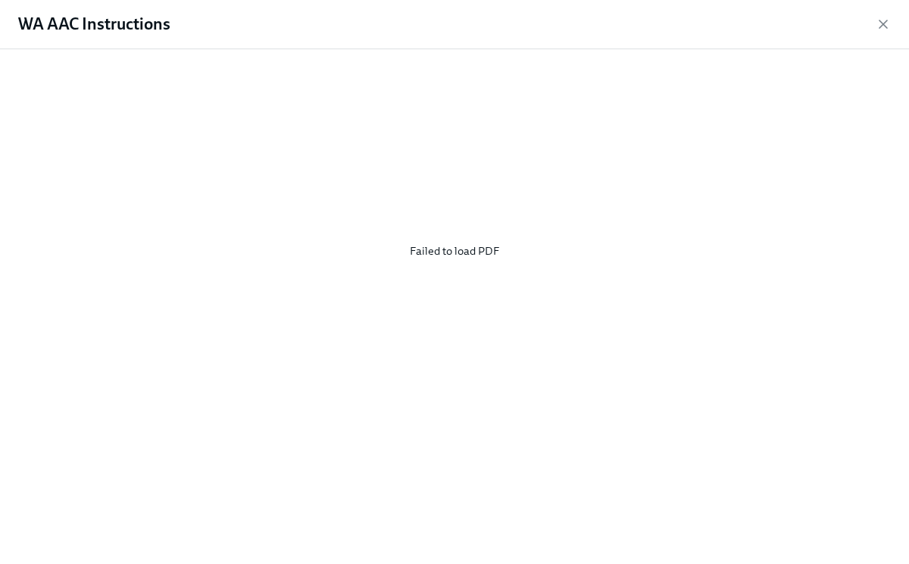
click at [460, 255] on div "Failed to load PDF" at bounding box center [454, 250] width 861 height 379
